Goal: Transaction & Acquisition: Purchase product/service

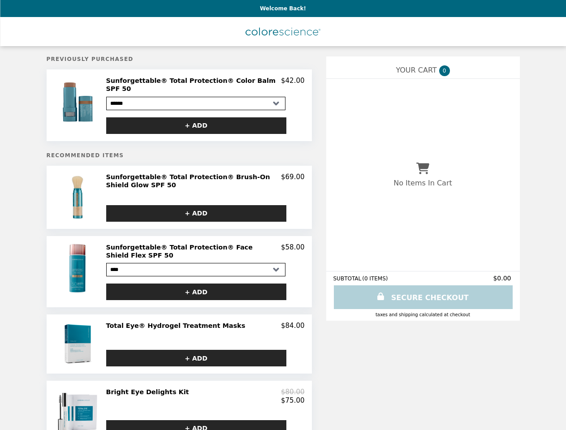
click at [79, 102] on img at bounding box center [78, 102] width 52 height 50
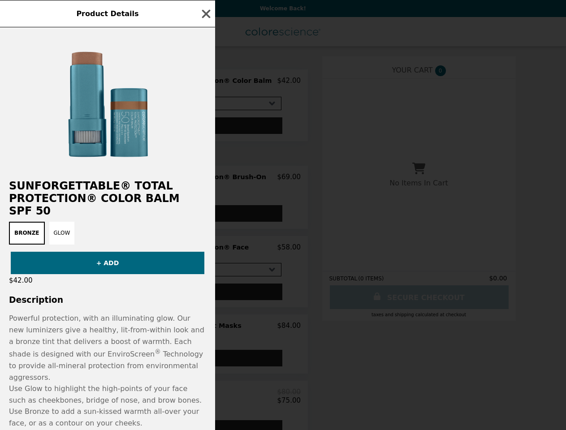
click at [205, 82] on div "Product Details Sunforgettable® Total Protection® Color Balm SPF 50 Bronze Glow…" at bounding box center [283, 215] width 566 height 430
click at [196, 119] on div at bounding box center [107, 98] width 215 height 143
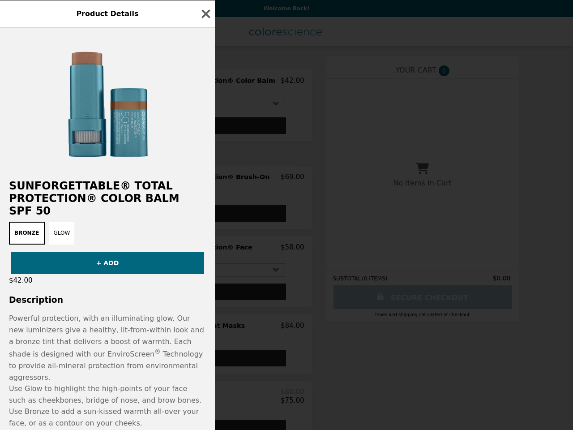
click at [79, 192] on div "Product Details Sunforgettable® Total Protection® Color Balm SPF 50 Bronze Glow…" at bounding box center [286, 215] width 573 height 430
click at [205, 175] on div "Product Details Sunforgettable® Total Protection® Color Balm SPF 50 Bronze Glow…" at bounding box center [286, 215] width 573 height 430
click at [196, 208] on button "+ ADD" at bounding box center [196, 213] width 180 height 17
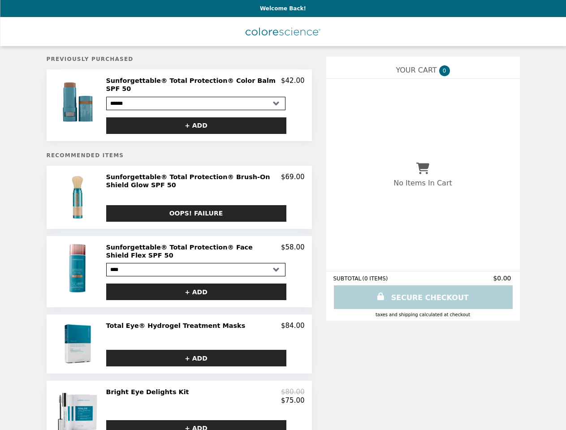
click at [79, 263] on img at bounding box center [78, 268] width 52 height 50
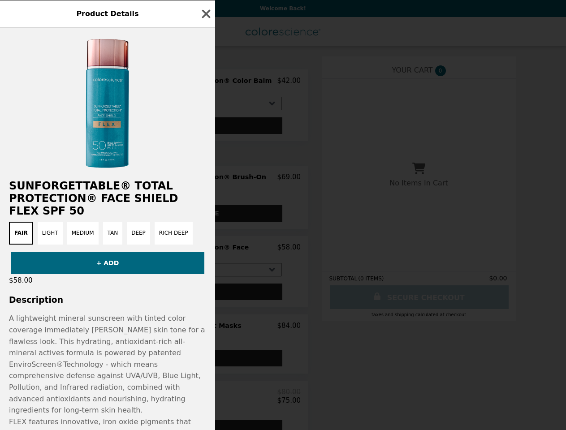
click at [205, 243] on div "Product Details Sunforgettable® Total Protection® Face Shield Flex SPF 50 Fair …" at bounding box center [283, 215] width 566 height 430
click at [196, 274] on button "+ ADD" at bounding box center [108, 263] width 194 height 22
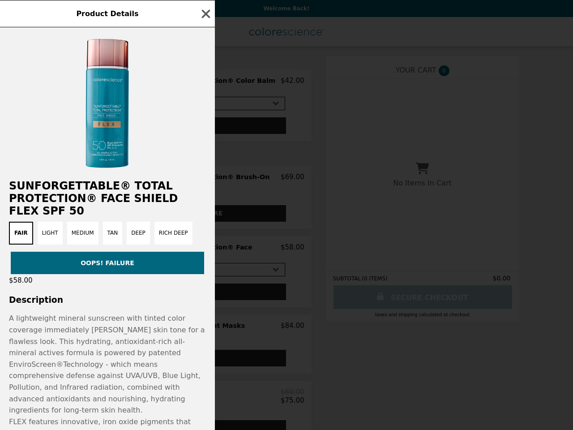
click at [79, 332] on div "Product Details Sunforgettable® Total Protection® Face Shield Flex SPF 50 Fair …" at bounding box center [286, 215] width 573 height 430
